Goal: Browse casually: Explore the website without a specific task or goal

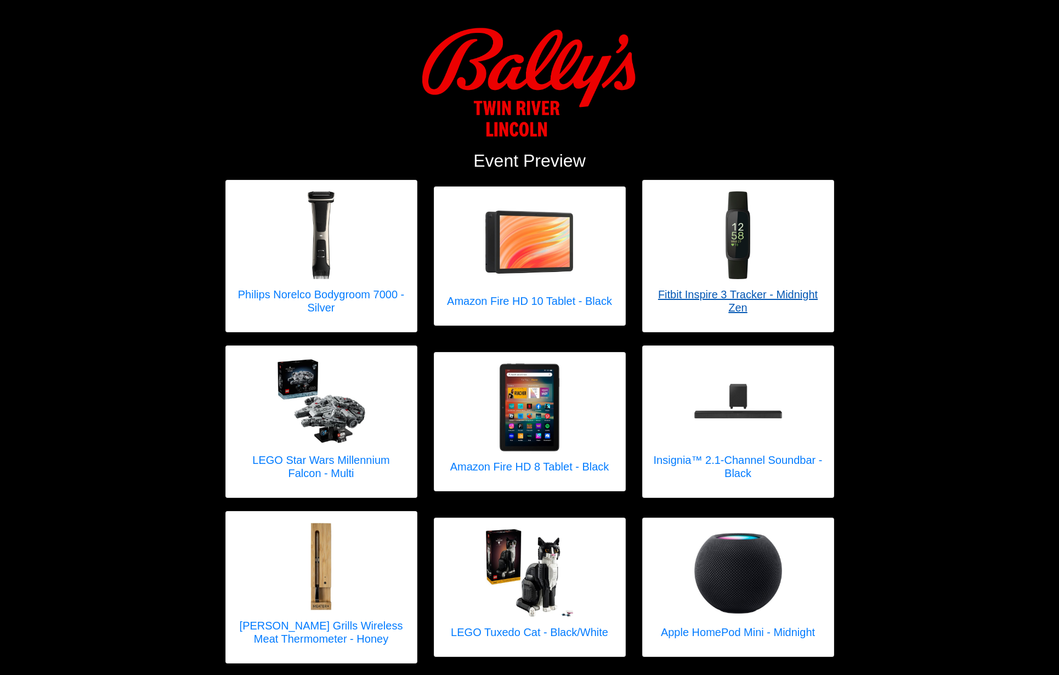
scroll to position [28, 0]
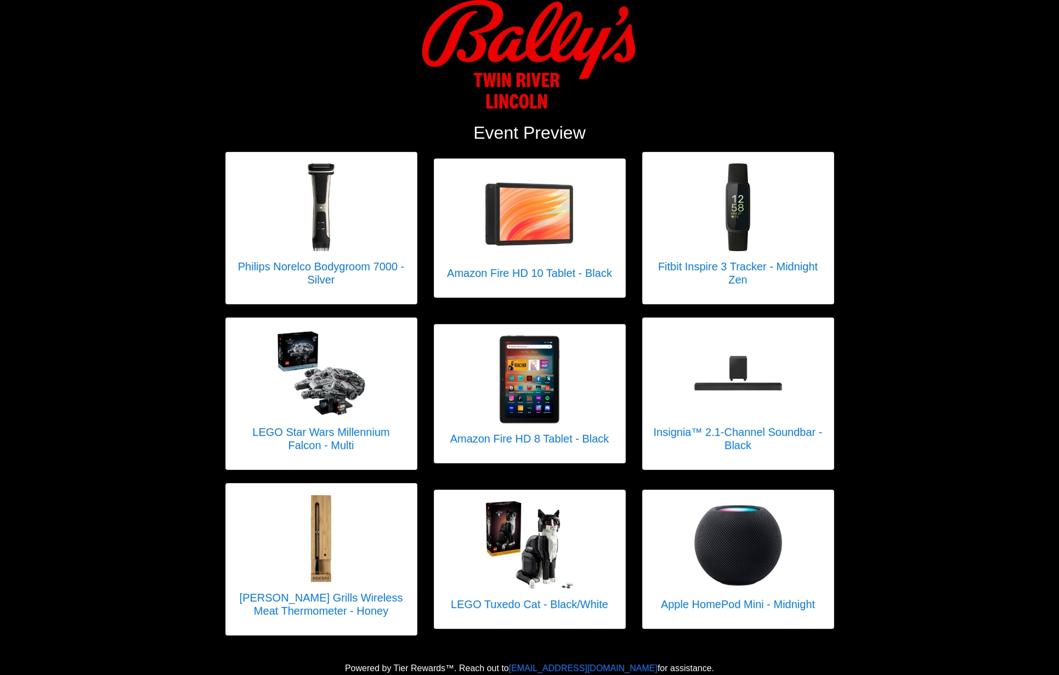
click at [217, 100] on div at bounding box center [529, 60] width 625 height 123
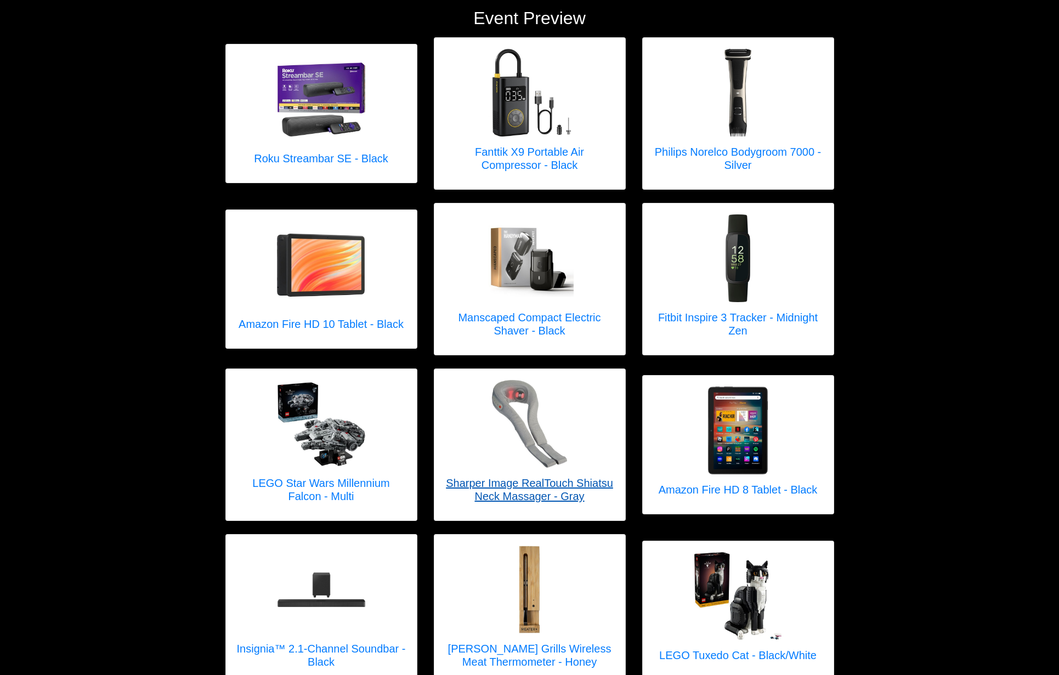
scroll to position [170, 0]
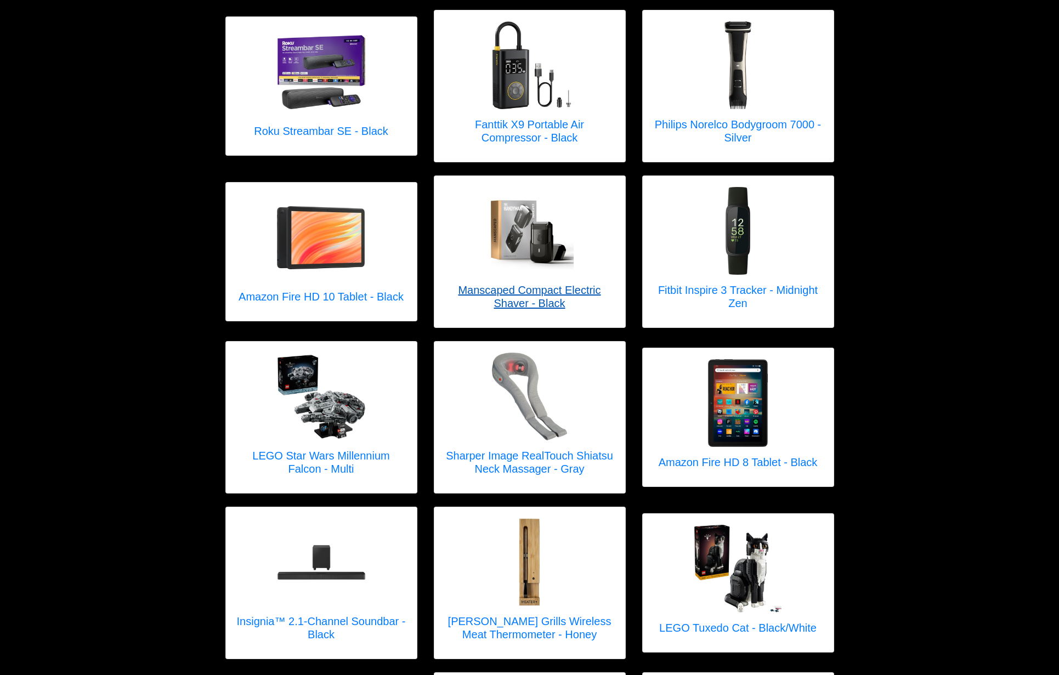
click at [539, 294] on h5 "Manscaped Compact Electric Shaver - Black" at bounding box center [529, 297] width 169 height 26
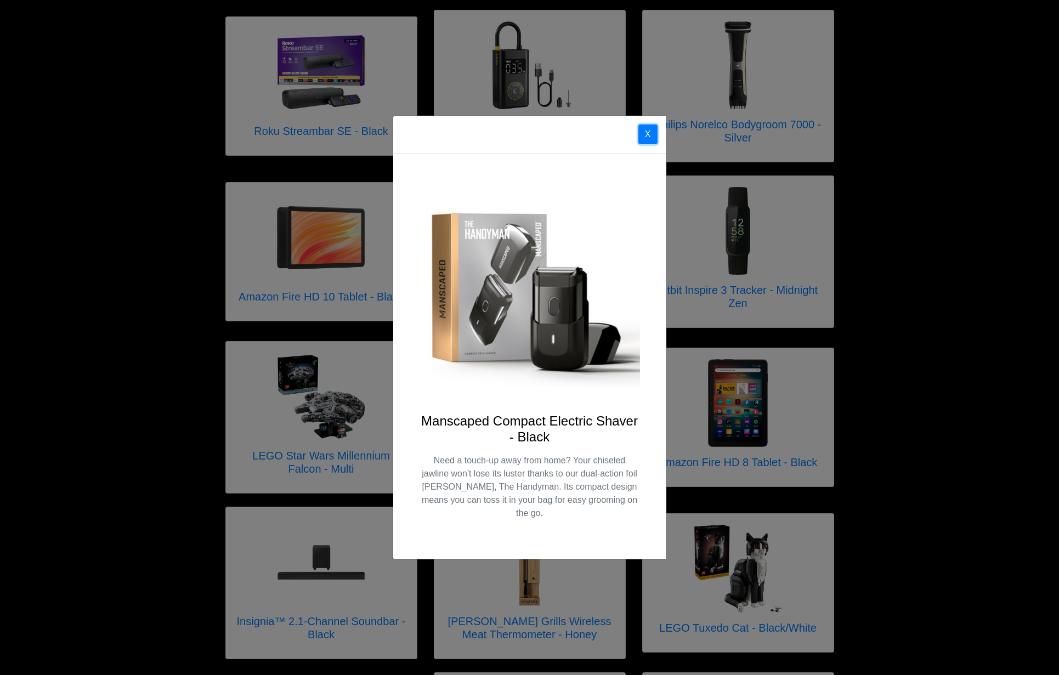
click at [644, 139] on button "X" at bounding box center [647, 134] width 19 height 20
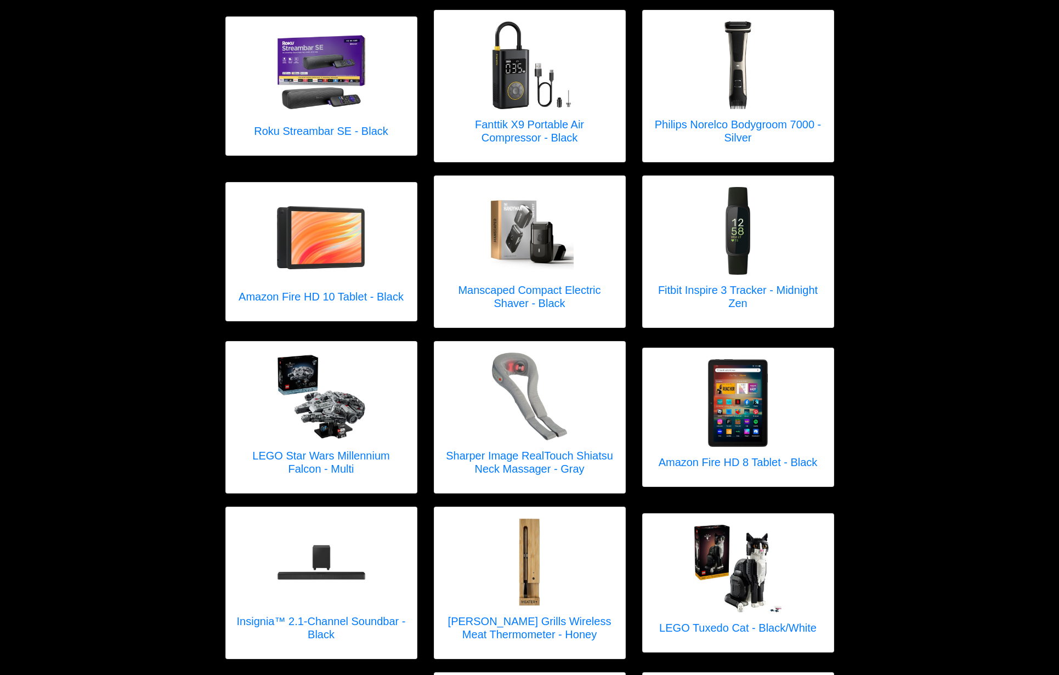
click at [317, 150] on div "Roku Streambar SE - Black" at bounding box center [321, 86] width 191 height 138
click at [315, 89] on img at bounding box center [321, 71] width 88 height 73
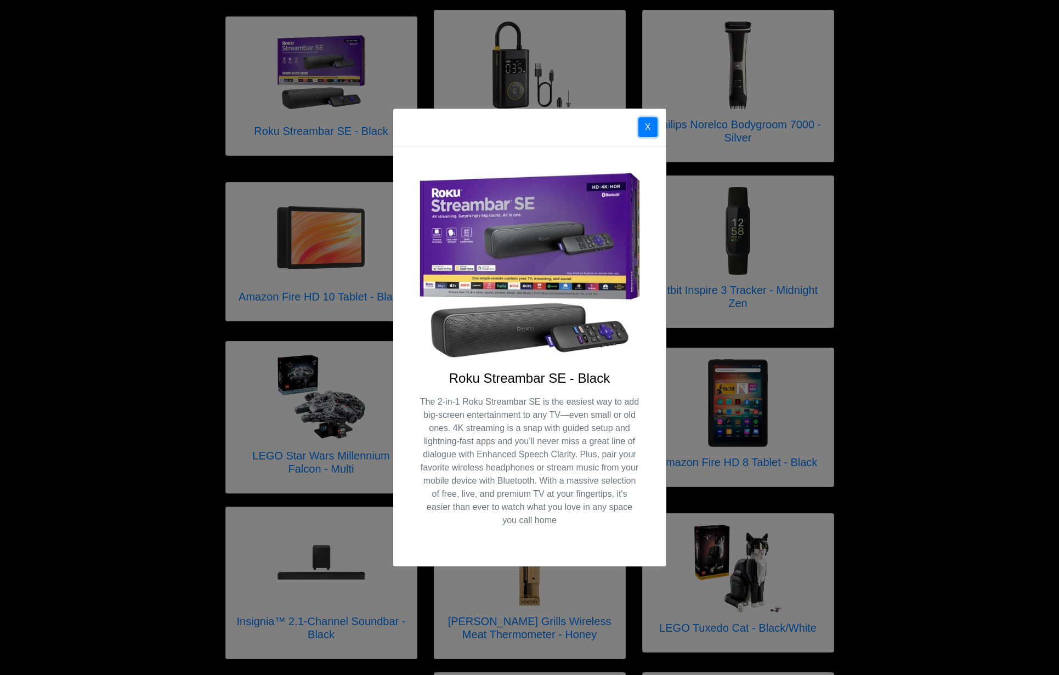
click at [647, 123] on button "X" at bounding box center [647, 127] width 19 height 20
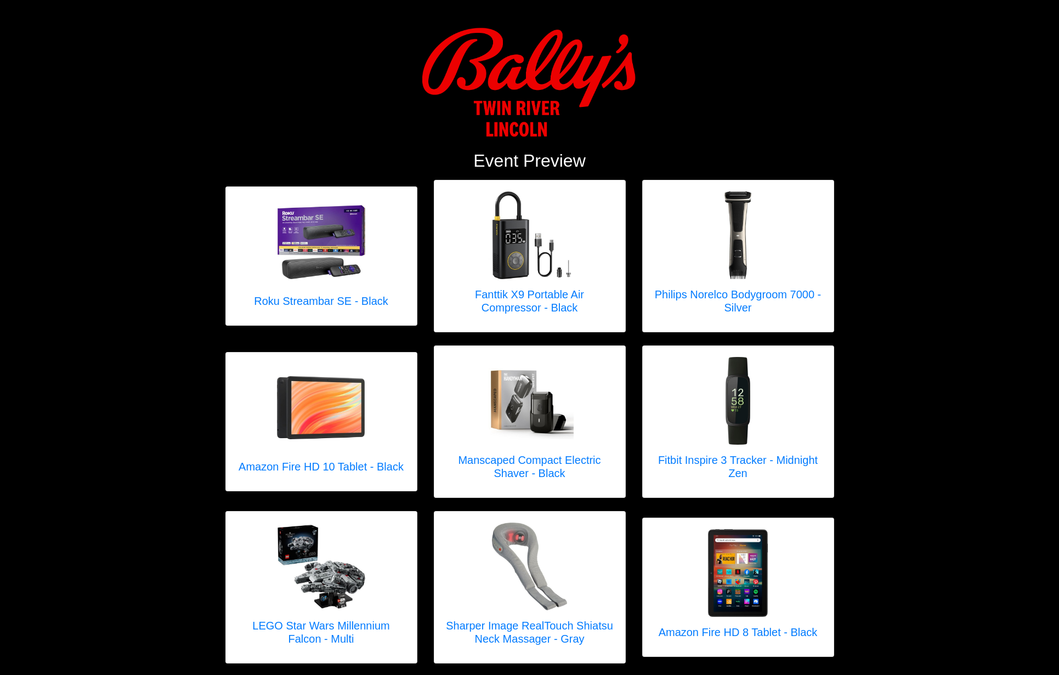
scroll to position [154, 0]
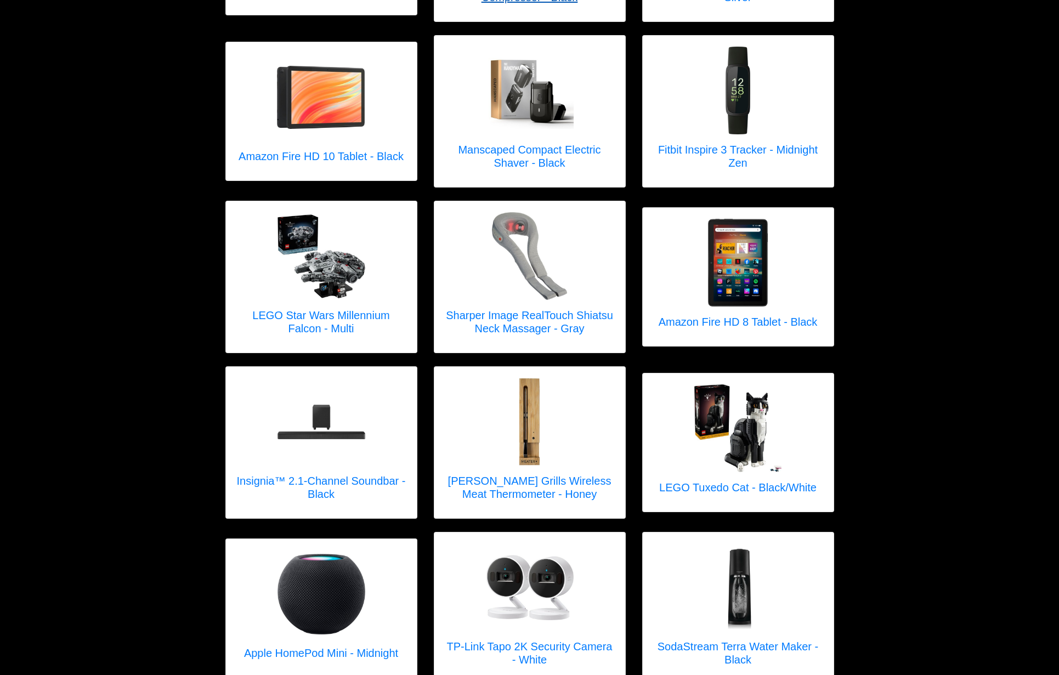
scroll to position [359, 0]
